Goal: Information Seeking & Learning: Learn about a topic

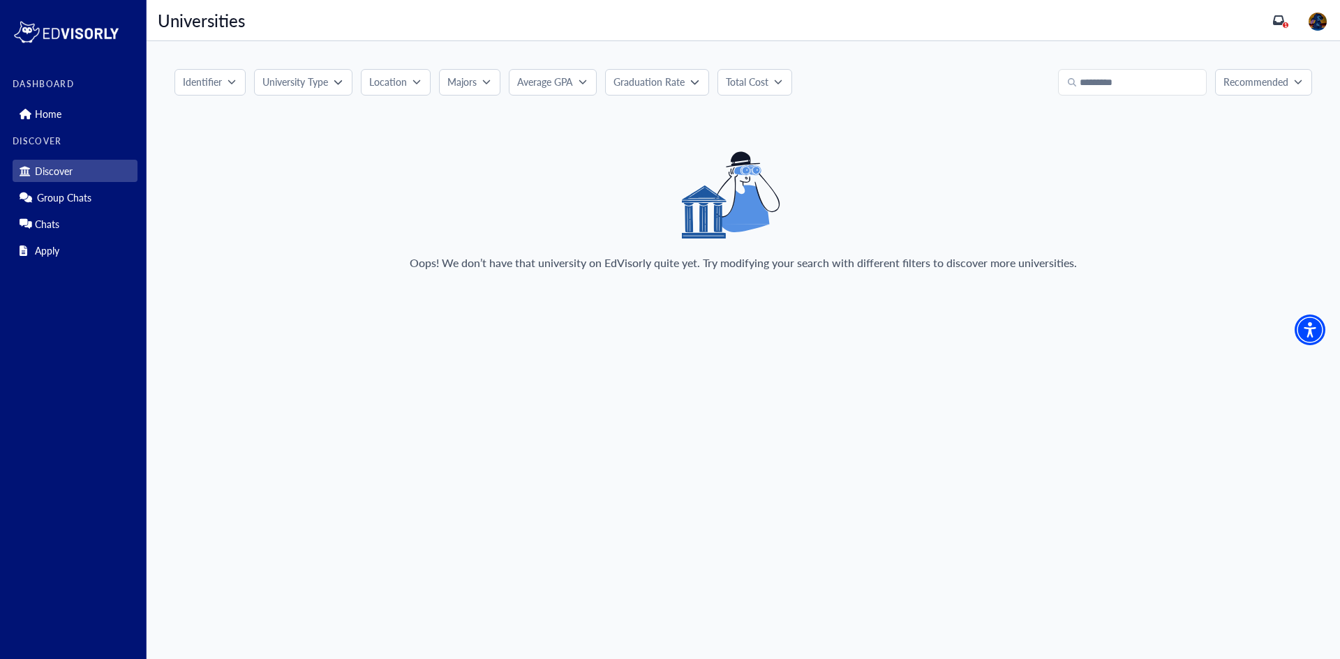
click at [319, 77] on p "University Type" at bounding box center [295, 82] width 66 height 15
click at [371, 252] on div "Oops! We don’t have that university on EdVisorly quite yet. Try modifying your …" at bounding box center [742, 216] width 1137 height 131
click at [394, 74] on button "Location" at bounding box center [396, 82] width 70 height 27
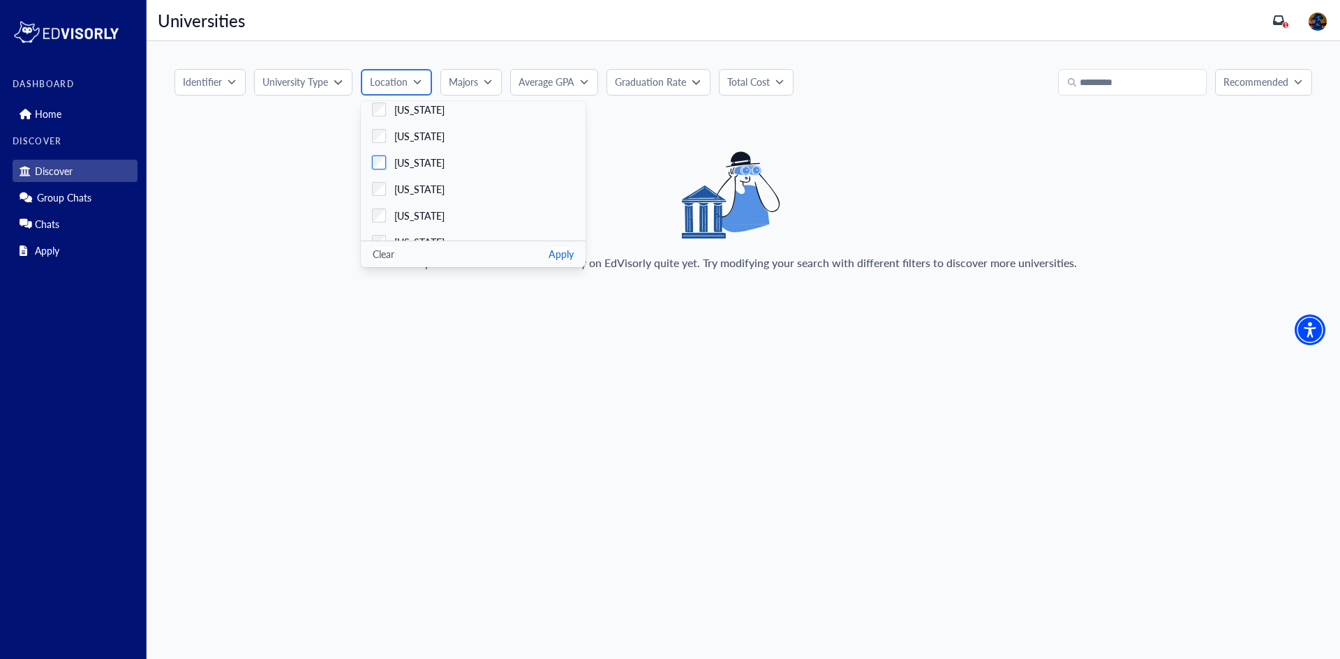
scroll to position [1116, 0]
click at [397, 169] on span "[US_STATE]" at bounding box center [419, 165] width 50 height 15
click at [472, 89] on button "Majors" at bounding box center [469, 82] width 61 height 27
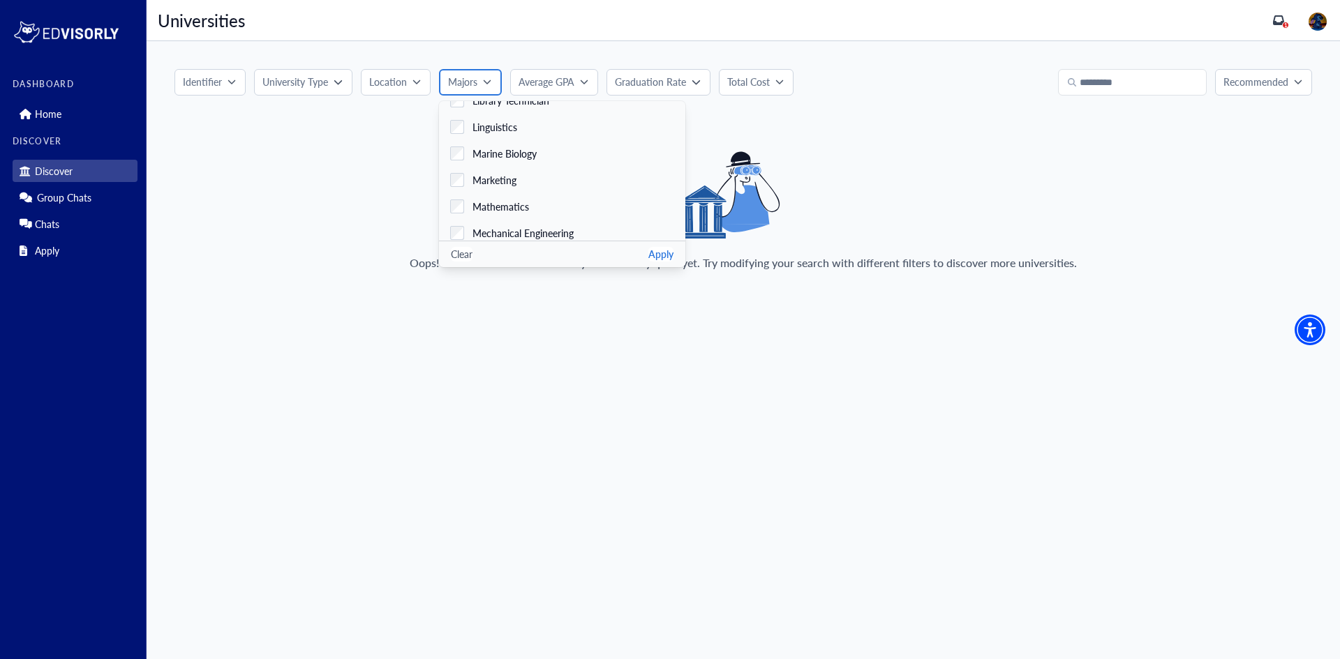
scroll to position [1853, 0]
click at [501, 315] on main "Discover Group Chats Identifier University Type Online Private Public Clear App…" at bounding box center [743, 350] width 1193 height 618
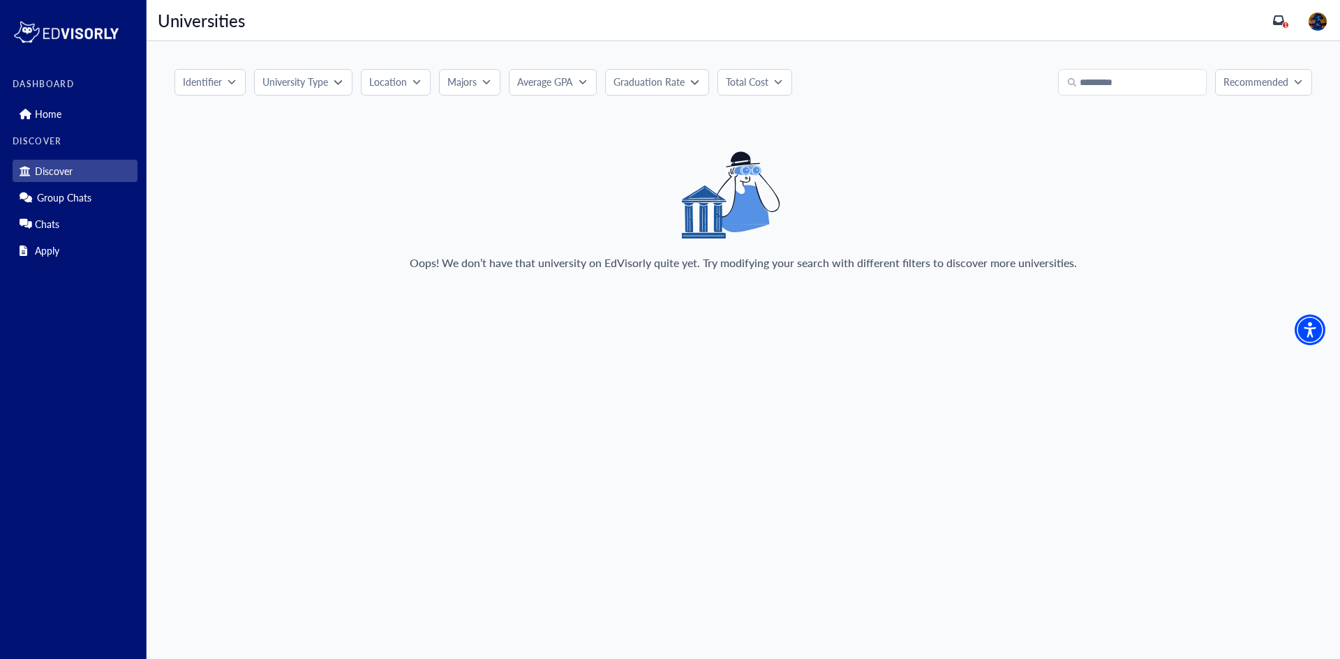
click at [375, 80] on p "Location" at bounding box center [388, 82] width 38 height 15
click at [438, 170] on label "[US_STATE]" at bounding box center [473, 164] width 225 height 27
click at [569, 257] on button "Apply" at bounding box center [560, 254] width 25 height 15
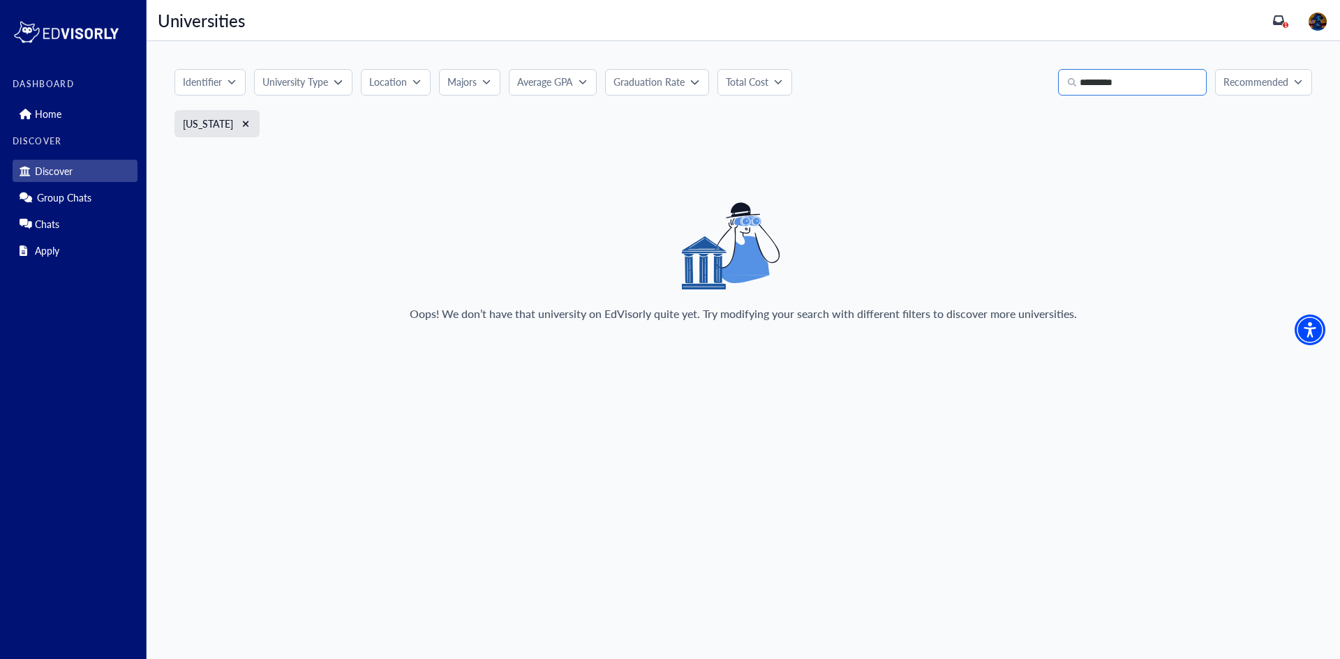
click at [1158, 71] on input "*********" at bounding box center [1132, 82] width 149 height 27
type input "*"
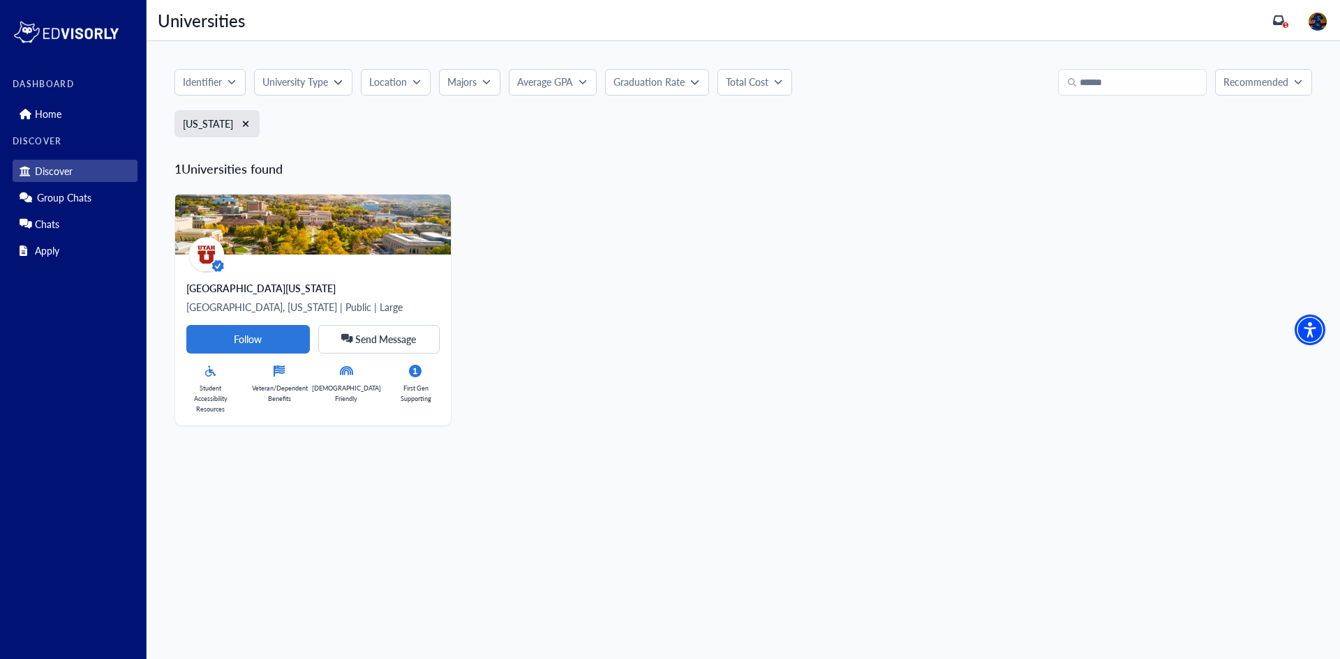
click at [654, 313] on div "[GEOGRAPHIC_DATA][US_STATE] [GEOGRAPHIC_DATA], [US_STATE] | Public | Large Foll…" at bounding box center [737, 305] width 1149 height 242
